Goal: Entertainment & Leisure: Consume media (video, audio)

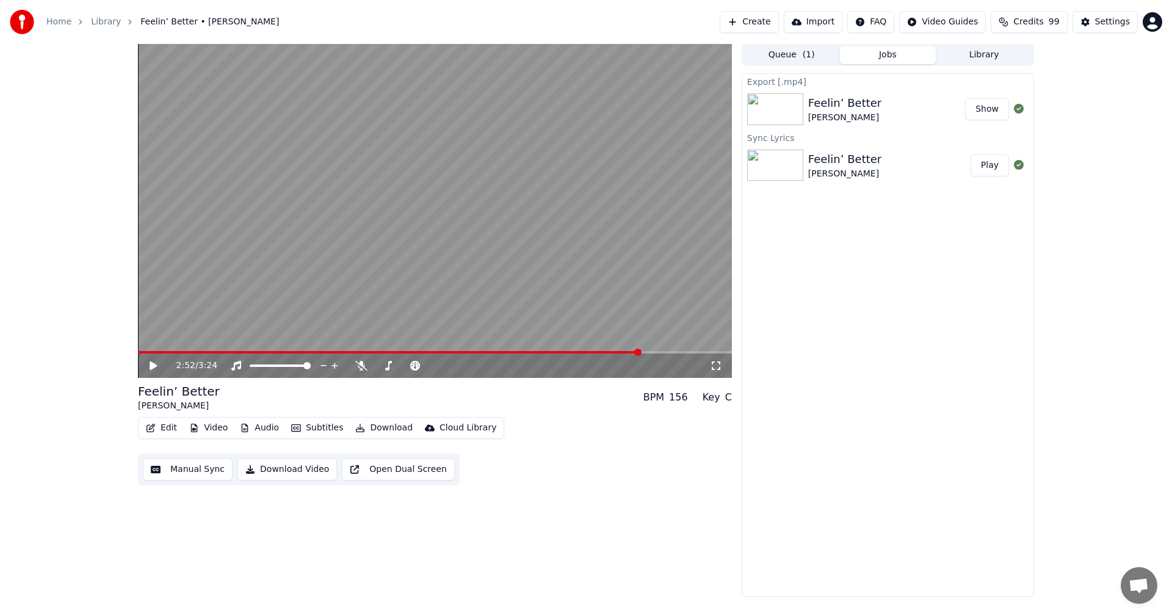
click at [145, 350] on video at bounding box center [435, 211] width 594 height 334
click at [141, 352] on span at bounding box center [139, 352] width 3 height 2
click at [153, 365] on icon at bounding box center [153, 365] width 6 height 7
click at [144, 351] on span at bounding box center [141, 352] width 6 height 2
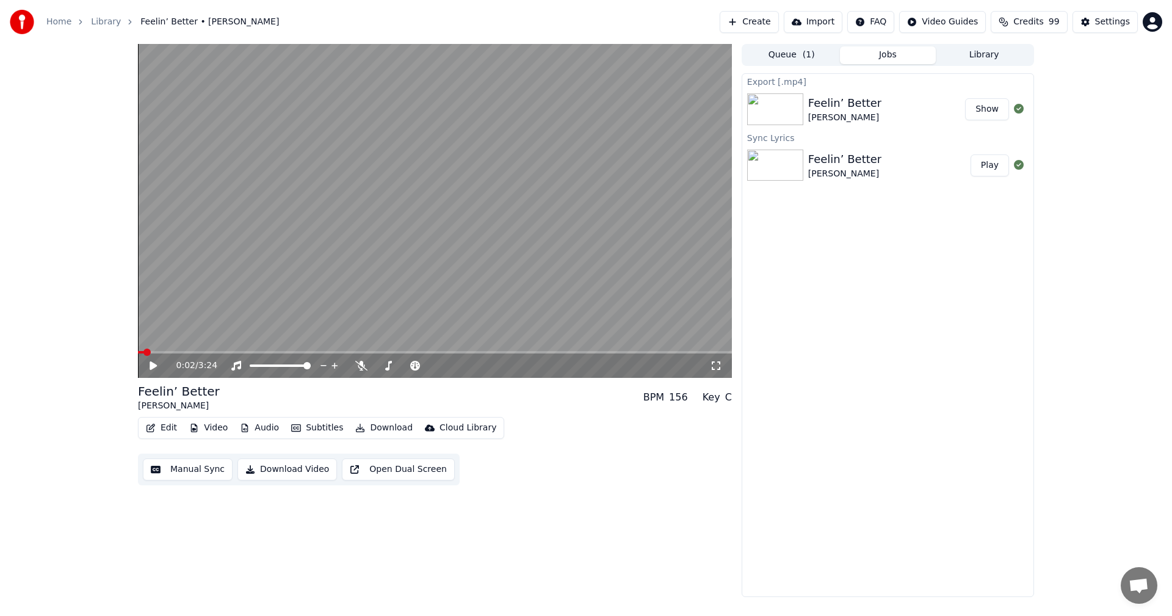
click at [153, 365] on icon at bounding box center [153, 365] width 7 height 9
click at [150, 352] on span at bounding box center [393, 352] width 510 height 2
click at [154, 352] on span at bounding box center [147, 352] width 18 height 2
click at [191, 351] on span at bounding box center [164, 352] width 53 height 2
click at [148, 350] on video at bounding box center [435, 211] width 594 height 334
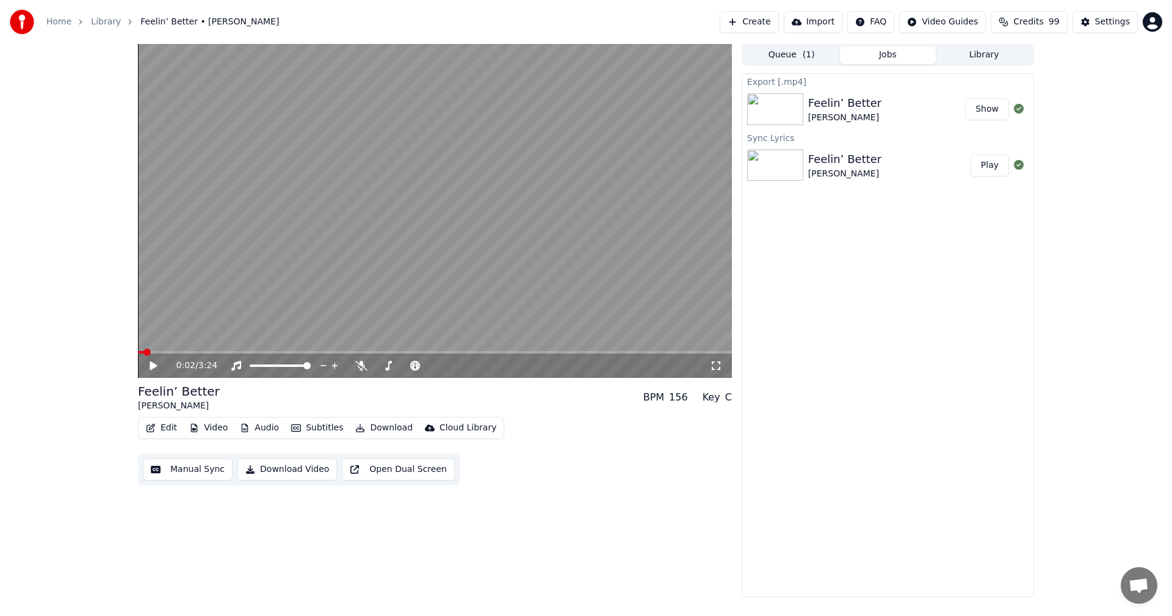
click at [144, 353] on span at bounding box center [141, 352] width 6 height 2
click at [150, 361] on icon at bounding box center [162, 366] width 29 height 10
click at [143, 354] on div "2:56 / 3:24" at bounding box center [435, 366] width 594 height 24
click at [142, 352] on span at bounding box center [398, 352] width 520 height 2
click at [148, 363] on icon at bounding box center [162, 366] width 29 height 10
